Goal: Information Seeking & Learning: Learn about a topic

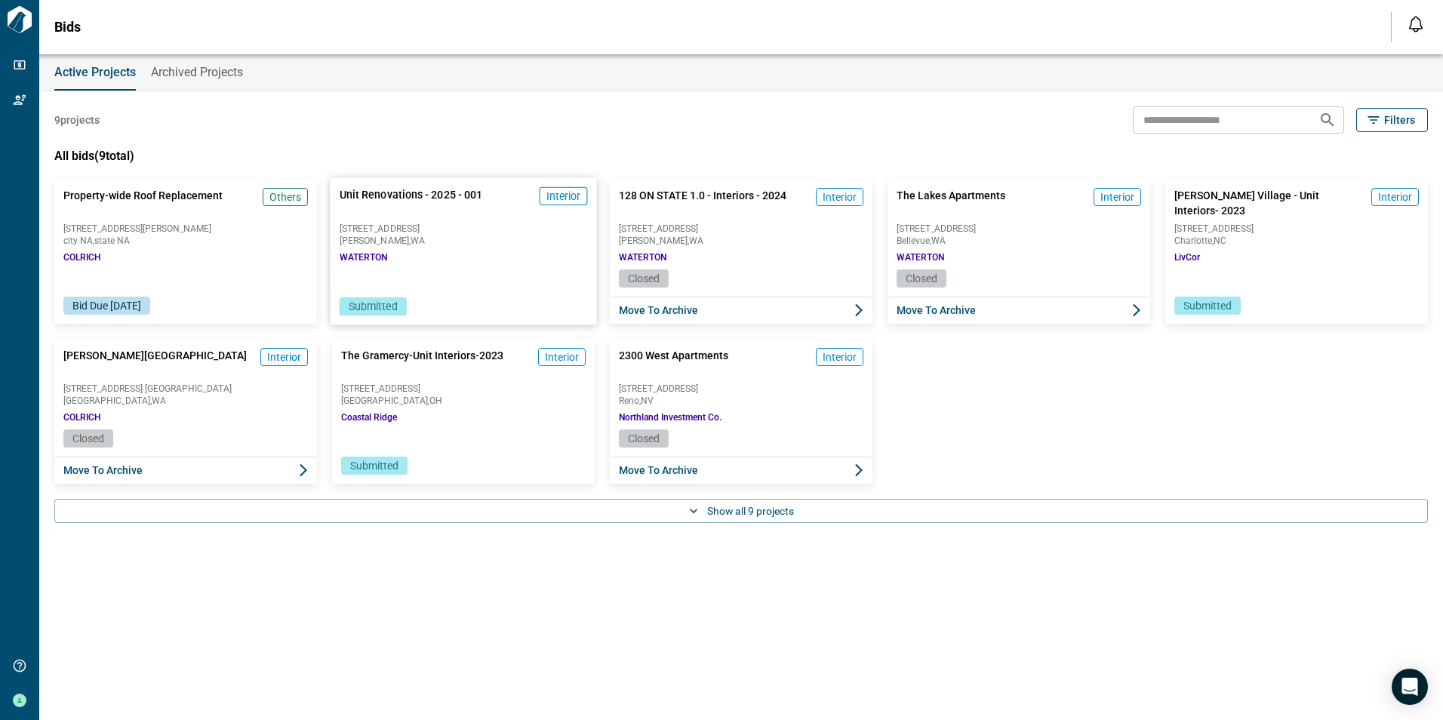
click at [481, 252] on div "Unit Renovations - 2025 - 001 Interior [STREET_ADDRESS][GEOGRAPHIC_DATA]" at bounding box center [463, 224] width 266 height 92
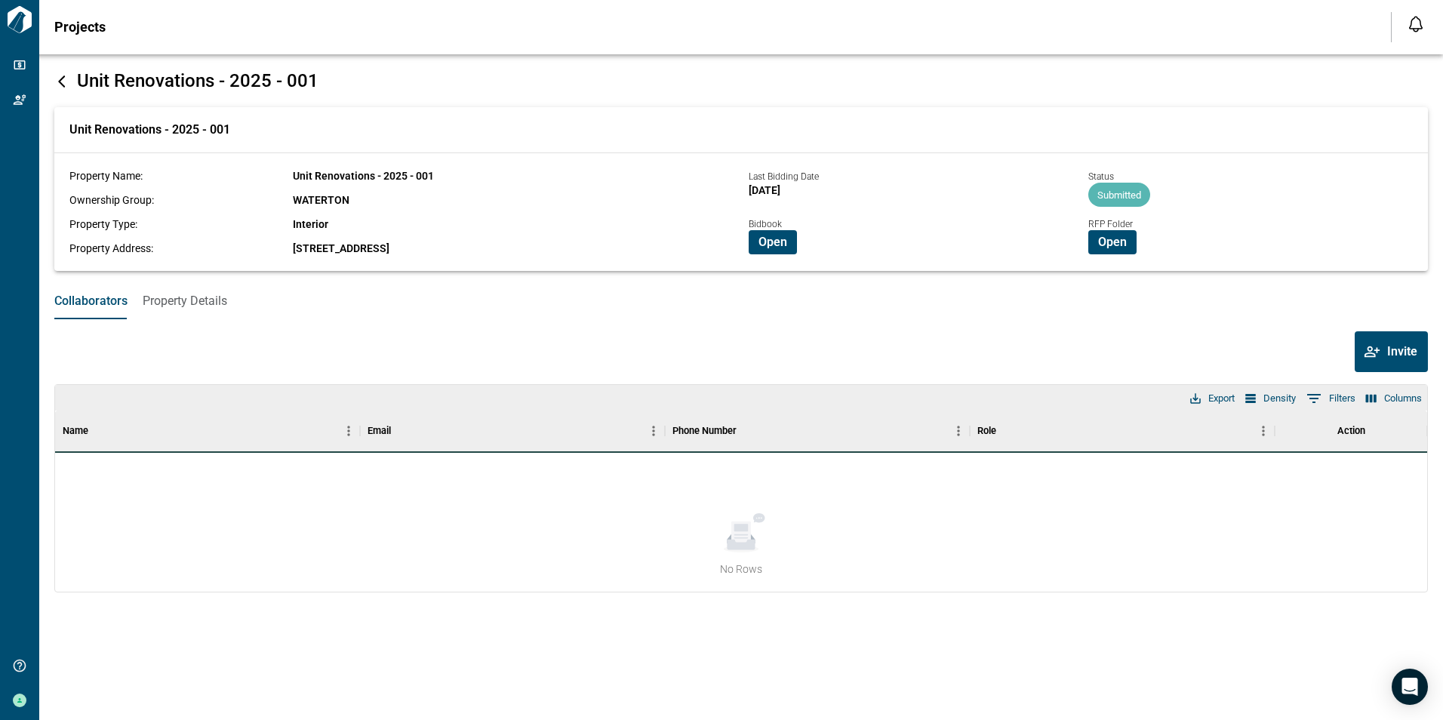
click at [179, 304] on span "Property Details" at bounding box center [185, 301] width 85 height 15
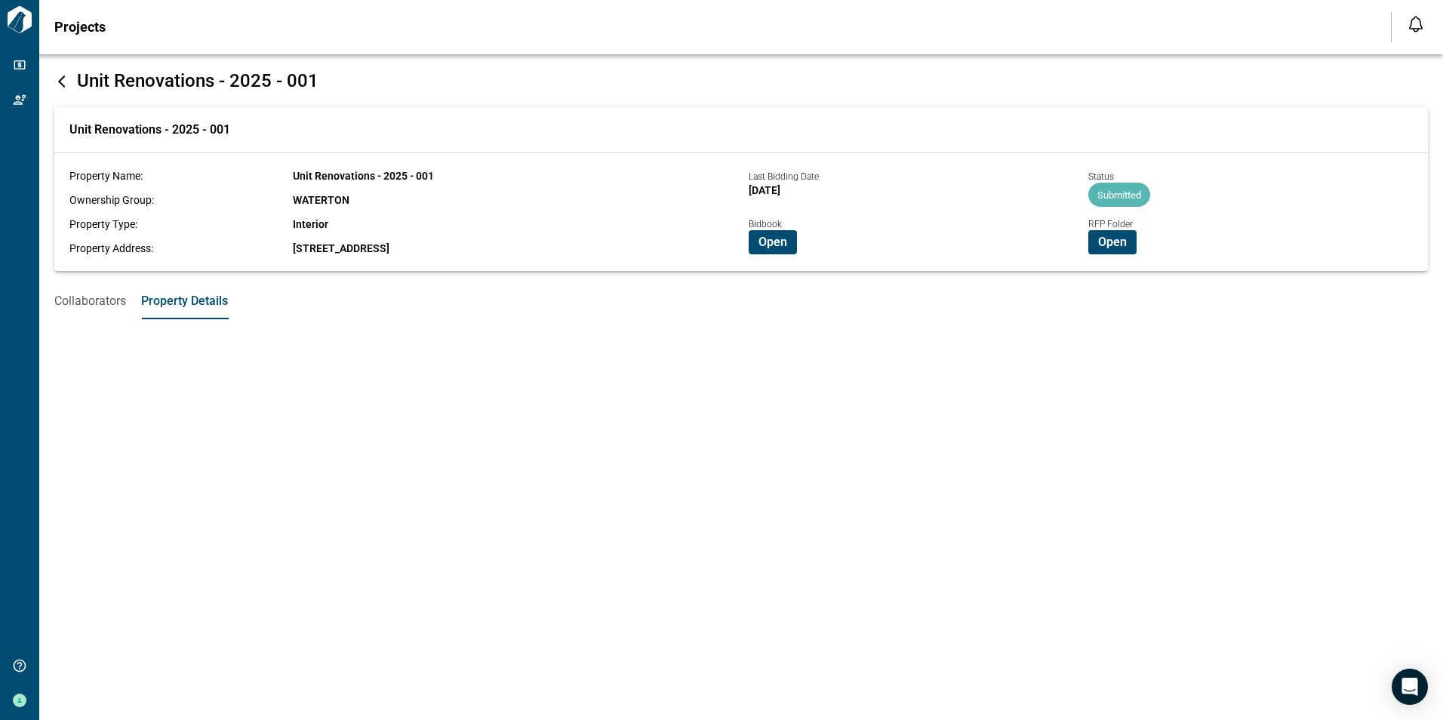
click at [78, 307] on span "Collaborators" at bounding box center [90, 301] width 72 height 15
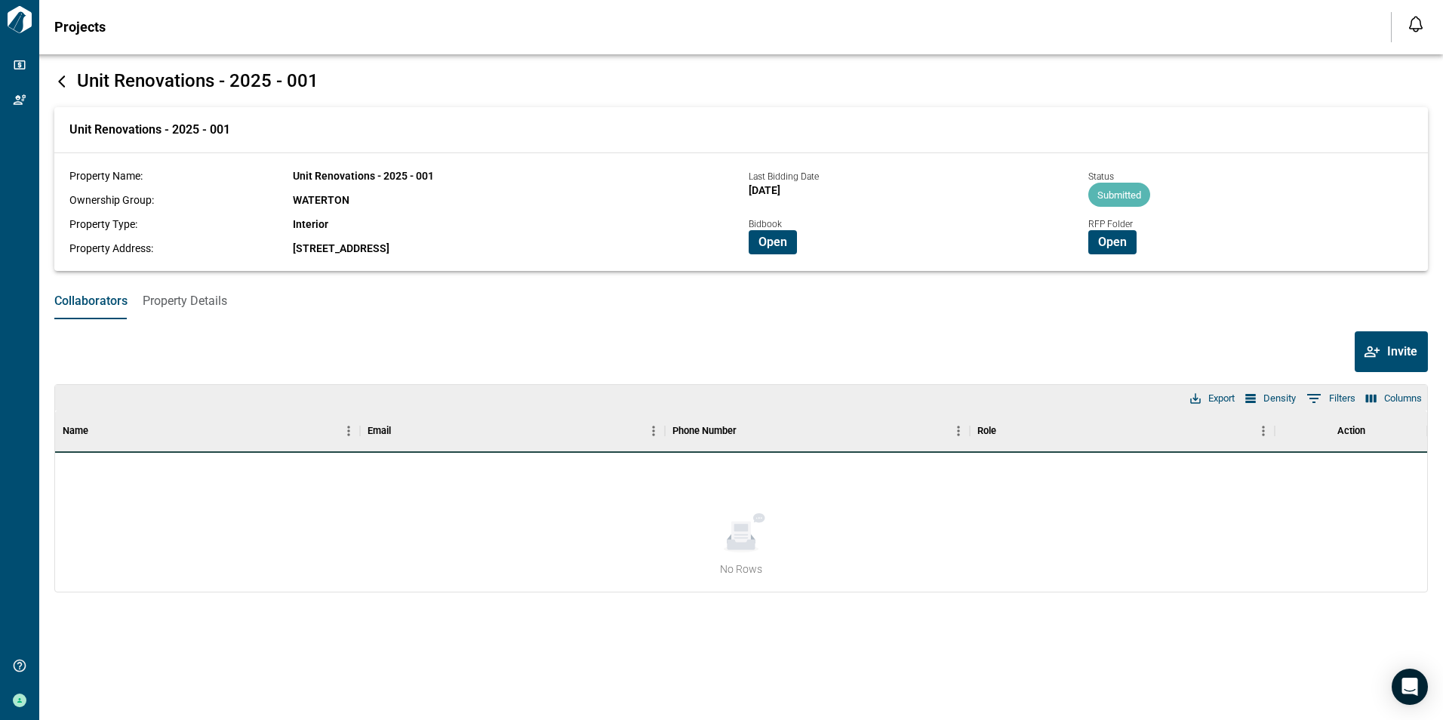
click at [60, 84] on icon at bounding box center [61, 81] width 7 height 12
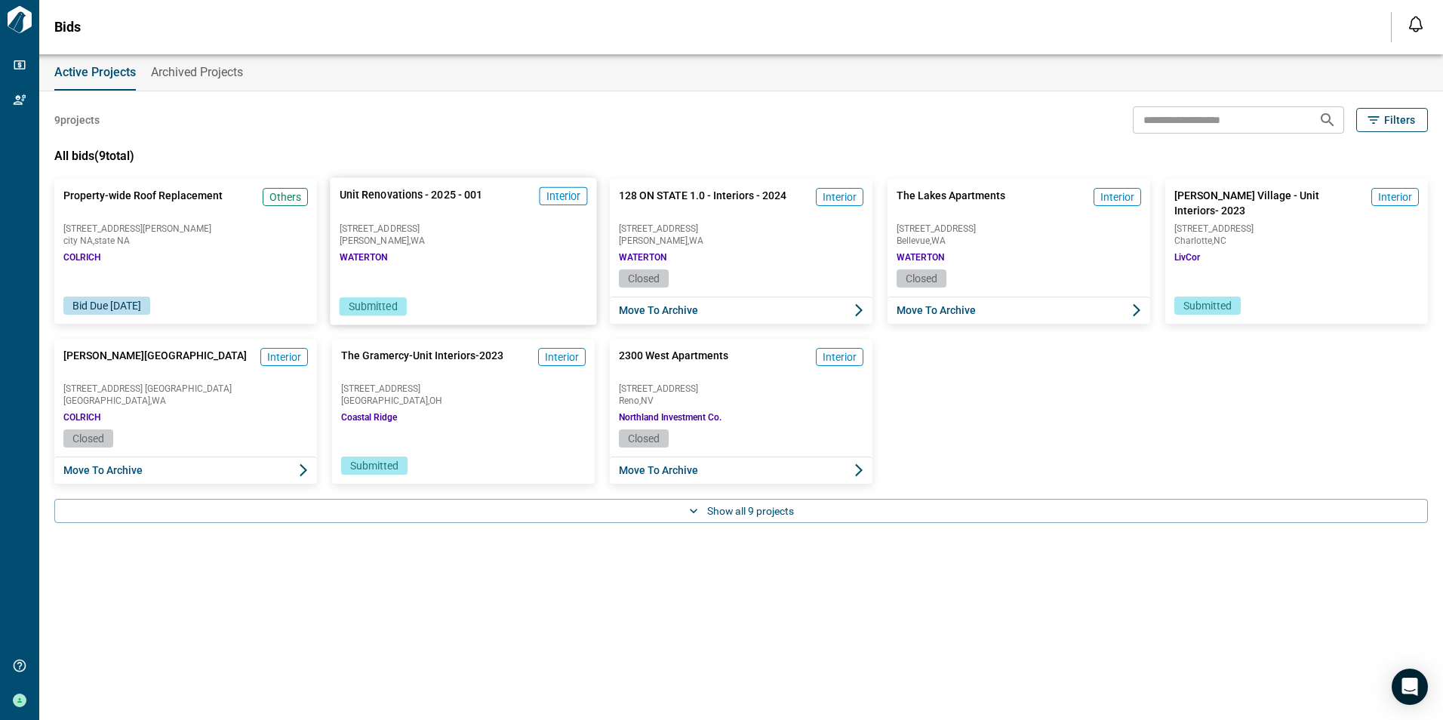
click at [444, 281] on div "Submitted" at bounding box center [463, 296] width 266 height 55
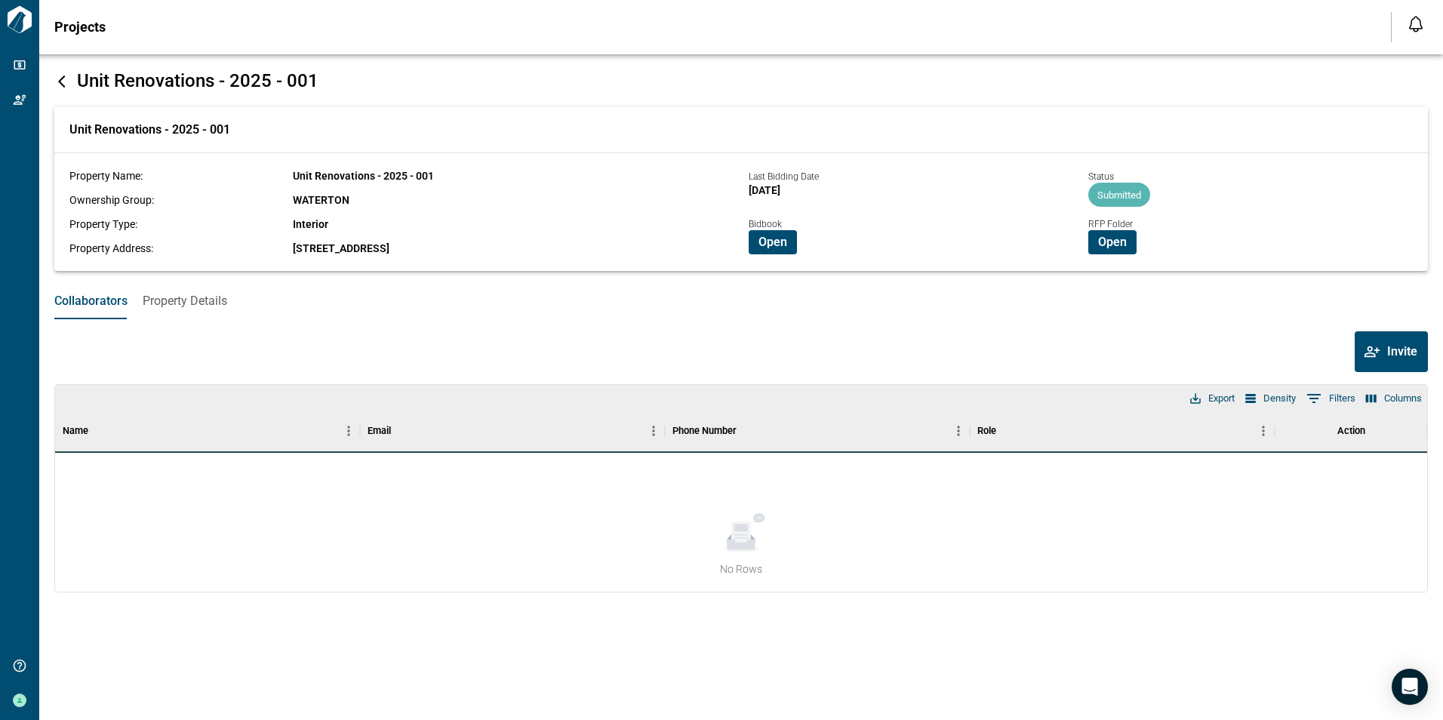
click at [1136, 231] on div "Open" at bounding box center [1170, 242] width 165 height 24
click at [1127, 233] on button "Open" at bounding box center [1112, 242] width 48 height 24
click at [760, 247] on span "Open" at bounding box center [772, 242] width 29 height 15
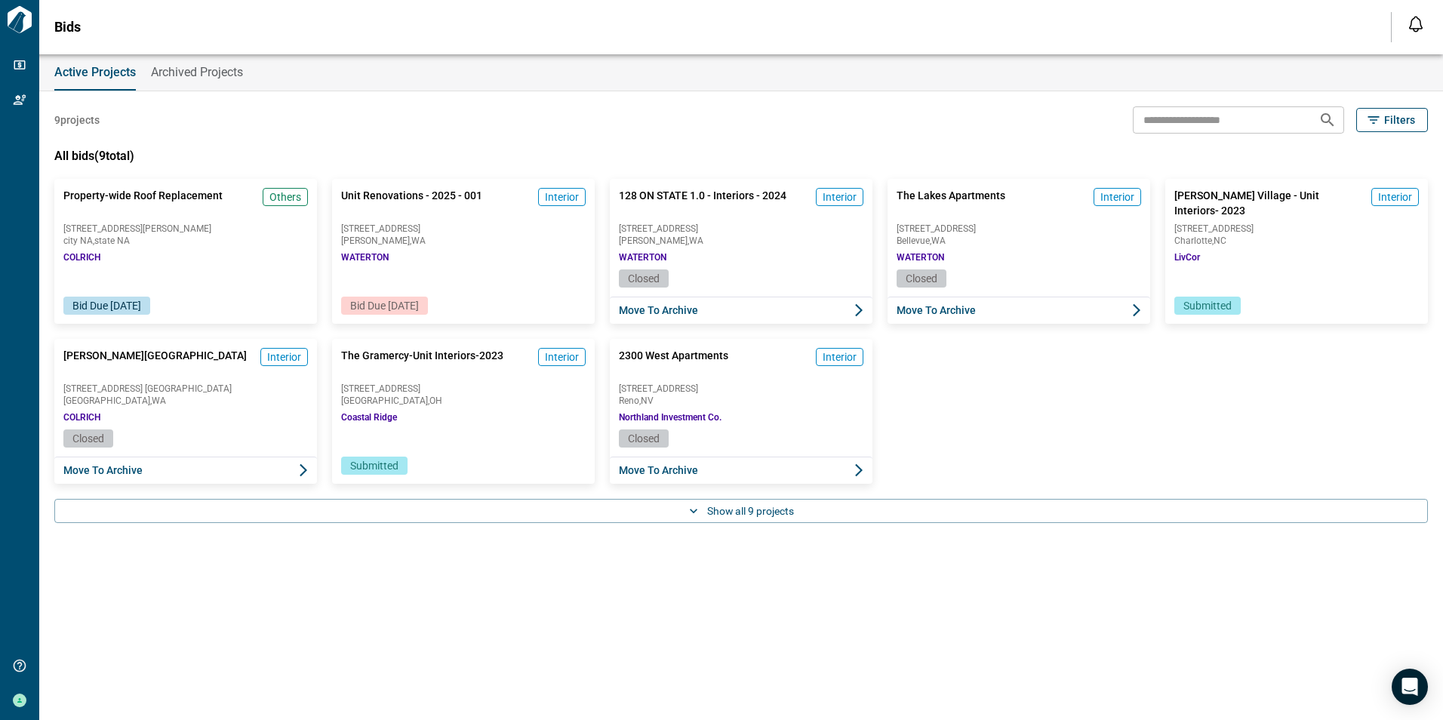
click at [417, 71] on div "Active Projects Archived Projects" at bounding box center [740, 72] width 1403 height 36
